Goal: Find specific page/section: Find specific page/section

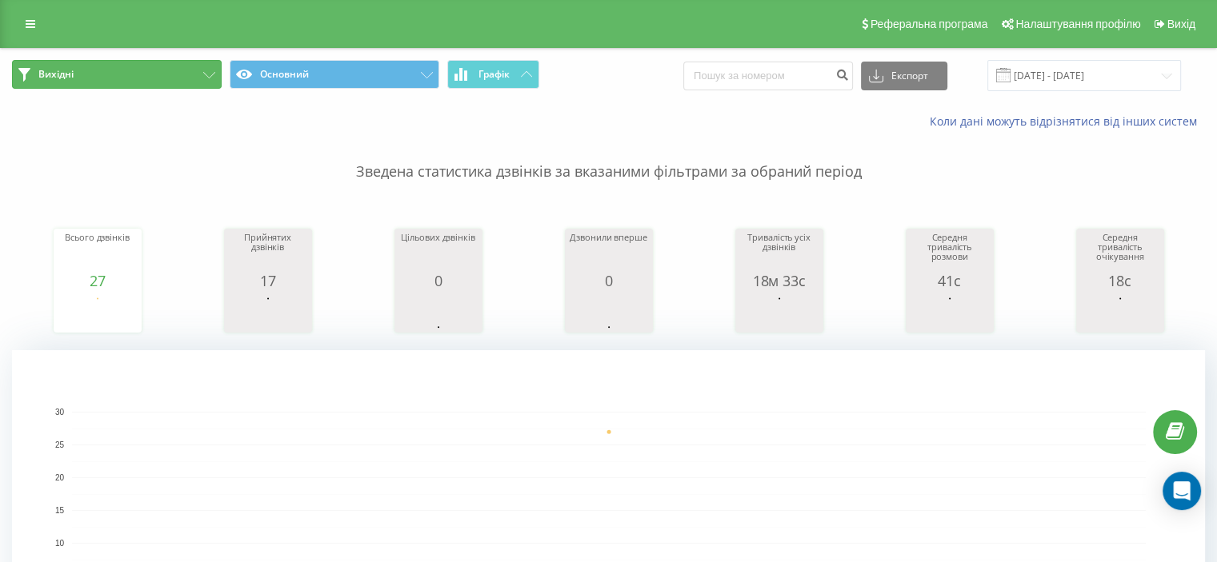
click at [114, 81] on button "Вихідні" at bounding box center [117, 74] width 210 height 29
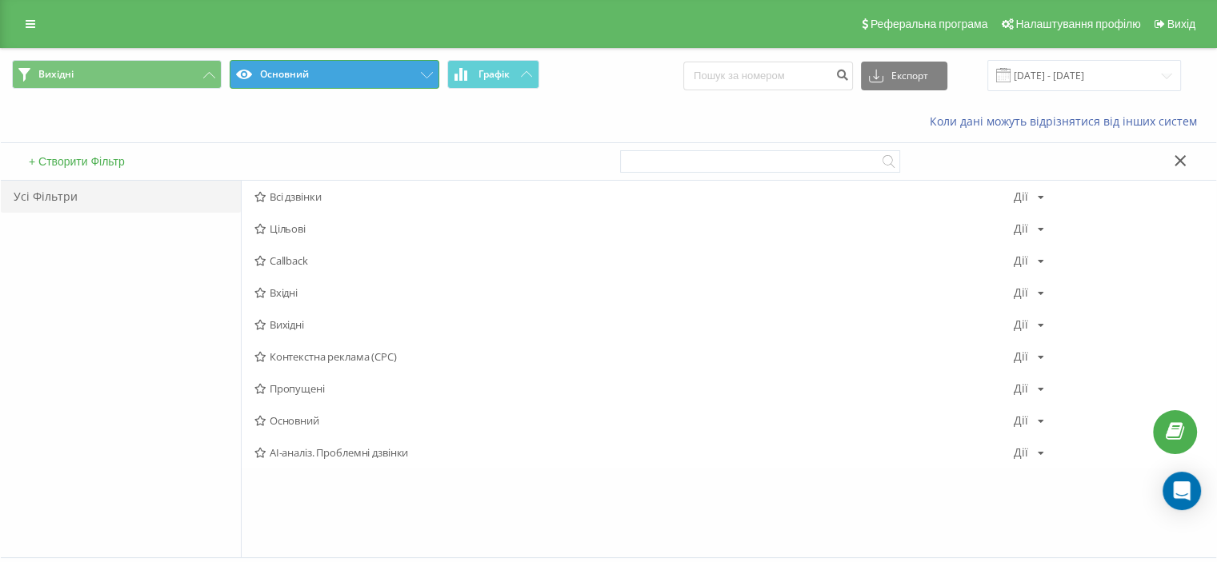
click at [349, 73] on button "Основний" at bounding box center [335, 74] width 210 height 29
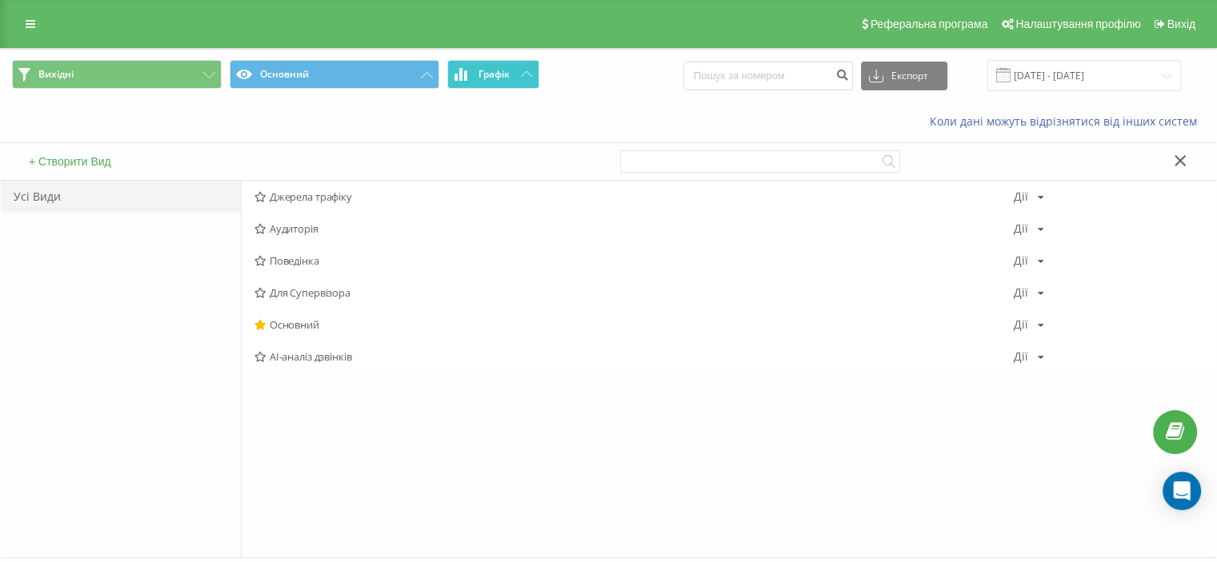
click at [527, 73] on icon at bounding box center [526, 74] width 11 height 6
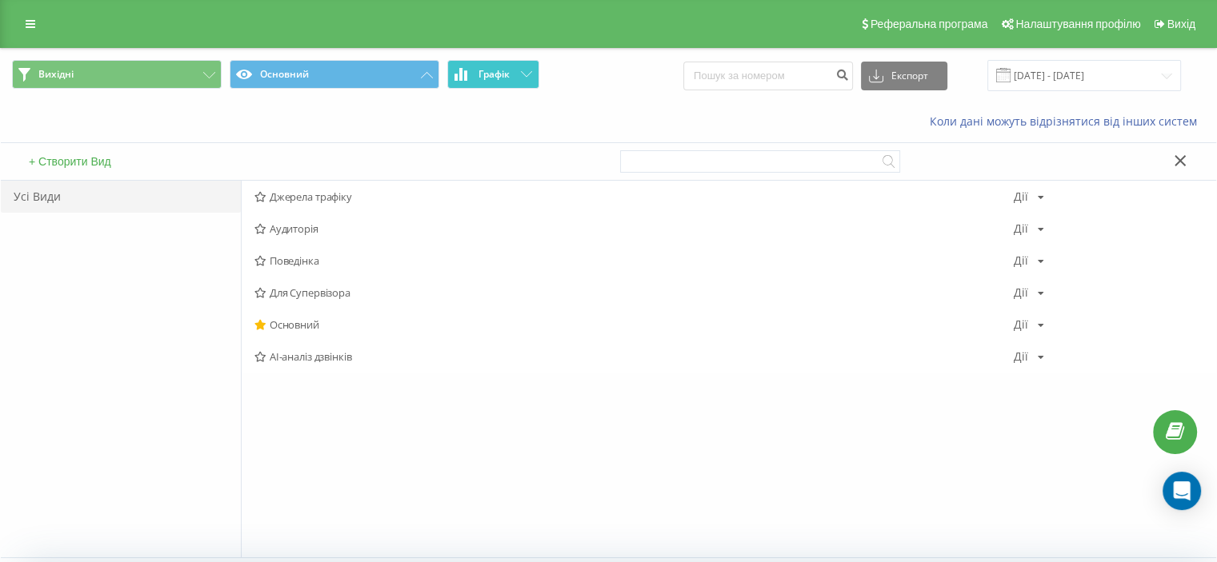
click at [590, 125] on div "Коли дані можуть відрізнятися вiд інших систем" at bounding box center [836, 122] width 759 height 16
click at [1187, 154] on button at bounding box center [1180, 162] width 23 height 17
